Goal: Information Seeking & Learning: Check status

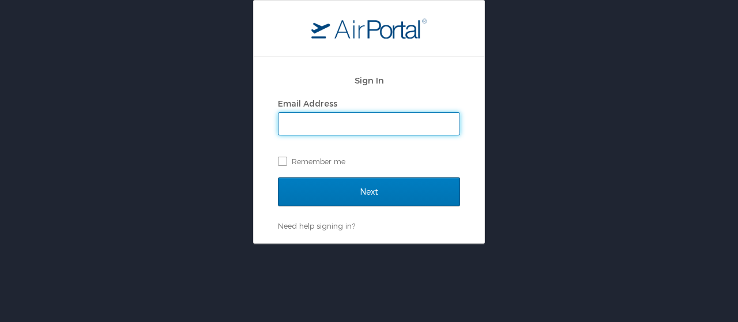
type input "jose.gorosabel@moba.net"
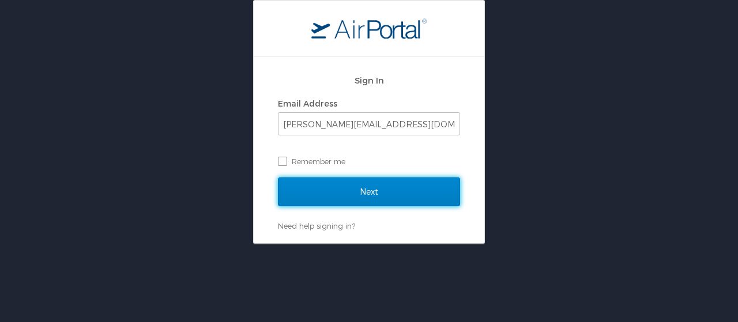
click at [361, 188] on input "Next" at bounding box center [369, 192] width 182 height 29
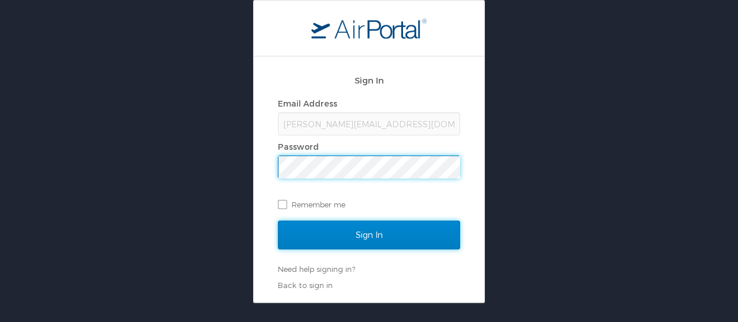
click at [368, 232] on input "Sign In" at bounding box center [369, 235] width 182 height 29
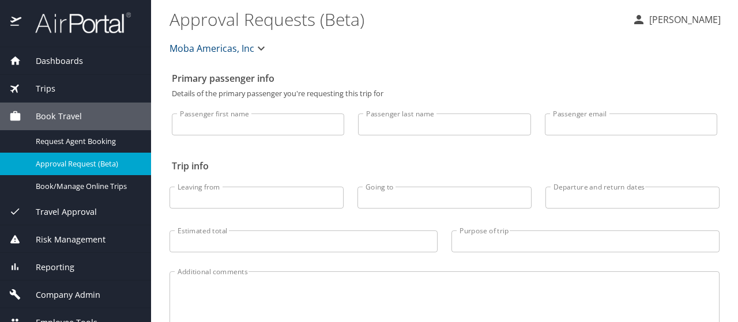
click at [42, 84] on span "Trips" at bounding box center [38, 88] width 34 height 13
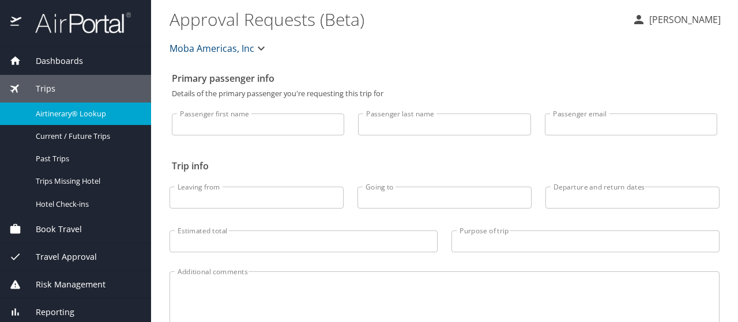
click at [50, 114] on span "Airtinerary® Lookup" at bounding box center [86, 113] width 101 height 11
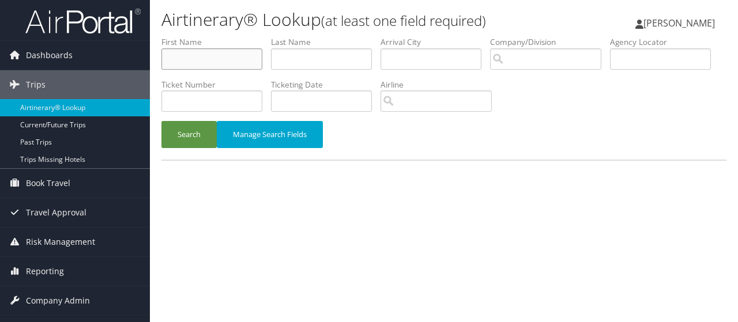
click at [204, 57] on input "text" at bounding box center [211, 58] width 101 height 21
type input "jose"
click at [161, 121] on button "Search" at bounding box center [188, 134] width 55 height 27
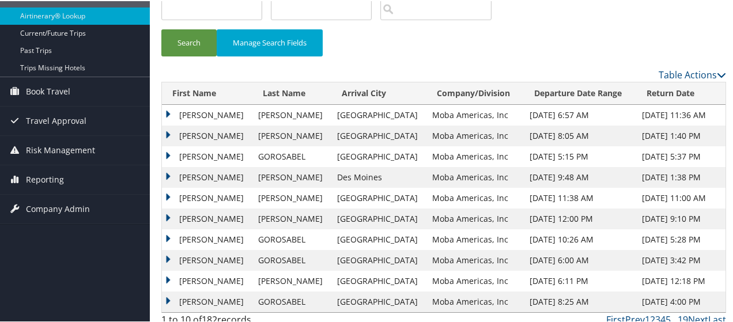
scroll to position [101, 0]
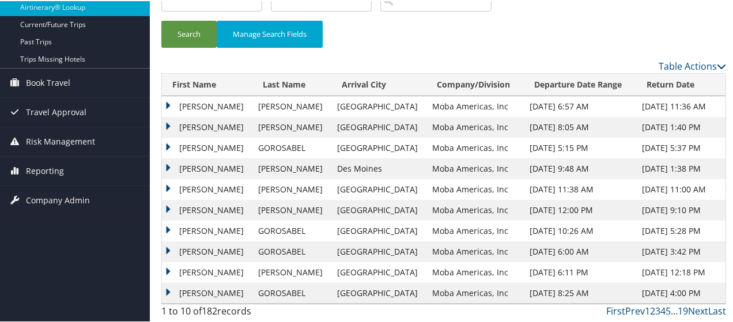
click at [208, 145] on td "JOSE GABRIEL" at bounding box center [207, 147] width 91 height 21
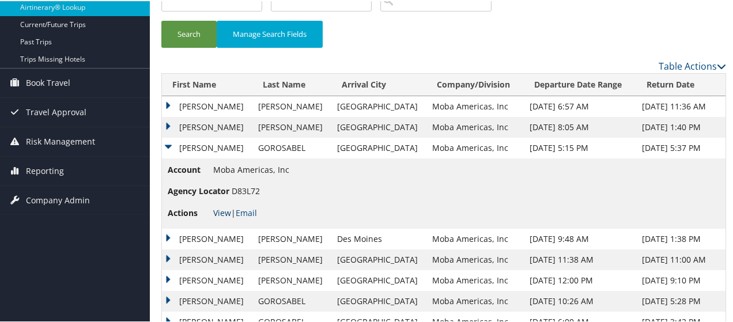
click at [223, 213] on link "View" at bounding box center [222, 211] width 18 height 11
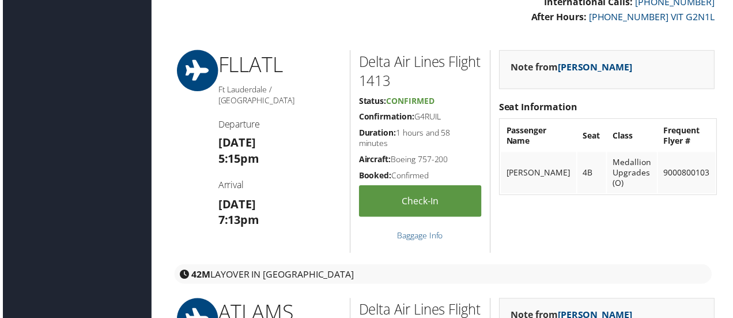
scroll to position [386, 0]
click at [225, 136] on strong "[DATE]" at bounding box center [236, 144] width 38 height 16
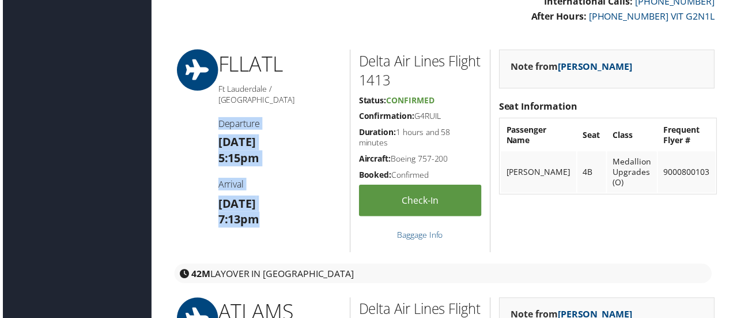
drag, startPoint x: 216, startPoint y: 111, endPoint x: 285, endPoint y: 221, distance: 130.4
click at [285, 221] on div "FLL ATL Ft Lauderdale / [GEOGRAPHIC_DATA] Departure [DATE] 5:15pm Arrival [DATE…" at bounding box center [279, 152] width 141 height 204
click at [305, 179] on h4 "Arrival" at bounding box center [279, 185] width 124 height 13
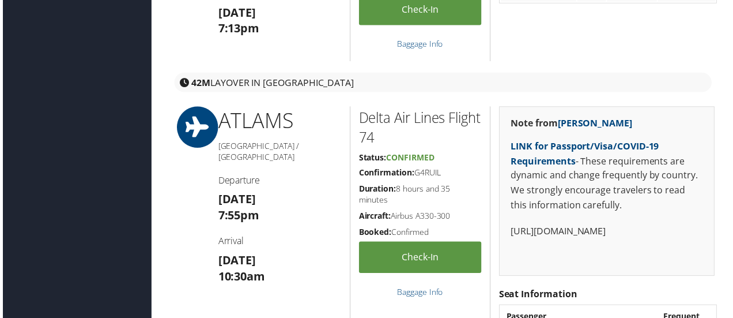
scroll to position [632, 0]
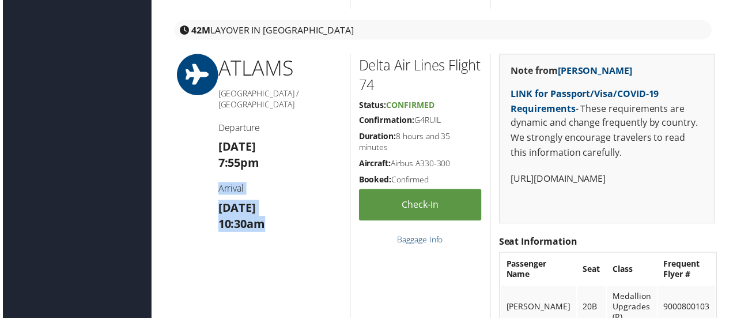
drag, startPoint x: 215, startPoint y: 178, endPoint x: 272, endPoint y: 213, distance: 67.2
click at [272, 213] on div "ATL AMS [GEOGRAPHIC_DATA] / [GEOGRAPHIC_DATA] Departure [DATE] 7:55pm Arrival […" at bounding box center [279, 198] width 141 height 288
copy div "Arrival [DATE] 10:30am"
click at [273, 276] on div "ATL AMS [GEOGRAPHIC_DATA] / [GEOGRAPHIC_DATA] Departure [DATE] 7:55pm Arrival […" at bounding box center [279, 198] width 141 height 288
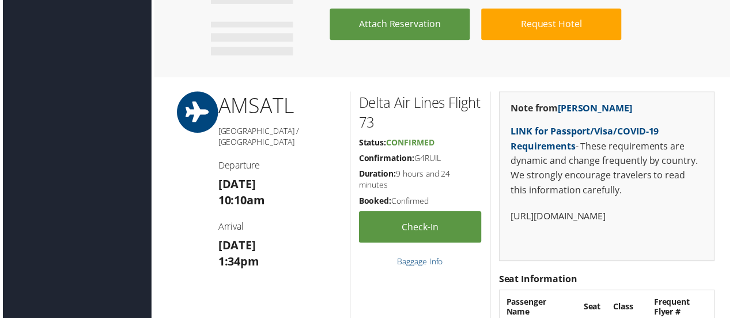
scroll to position [1074, 0]
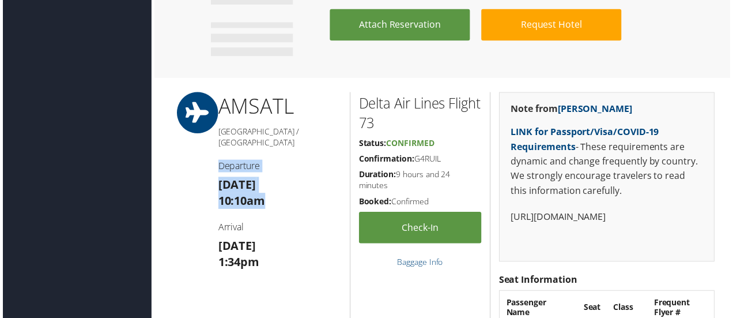
drag, startPoint x: 216, startPoint y: 176, endPoint x: 272, endPoint y: 211, distance: 66.1
click at [272, 211] on div "AMS ATL [GEOGRAPHIC_DATA] / [GEOGRAPHIC_DATA] Departure [DATE] 10:10am Arrival …" at bounding box center [279, 231] width 141 height 277
copy div "Departure [DATE] 10:10am"
